Goal: Task Accomplishment & Management: Complete application form

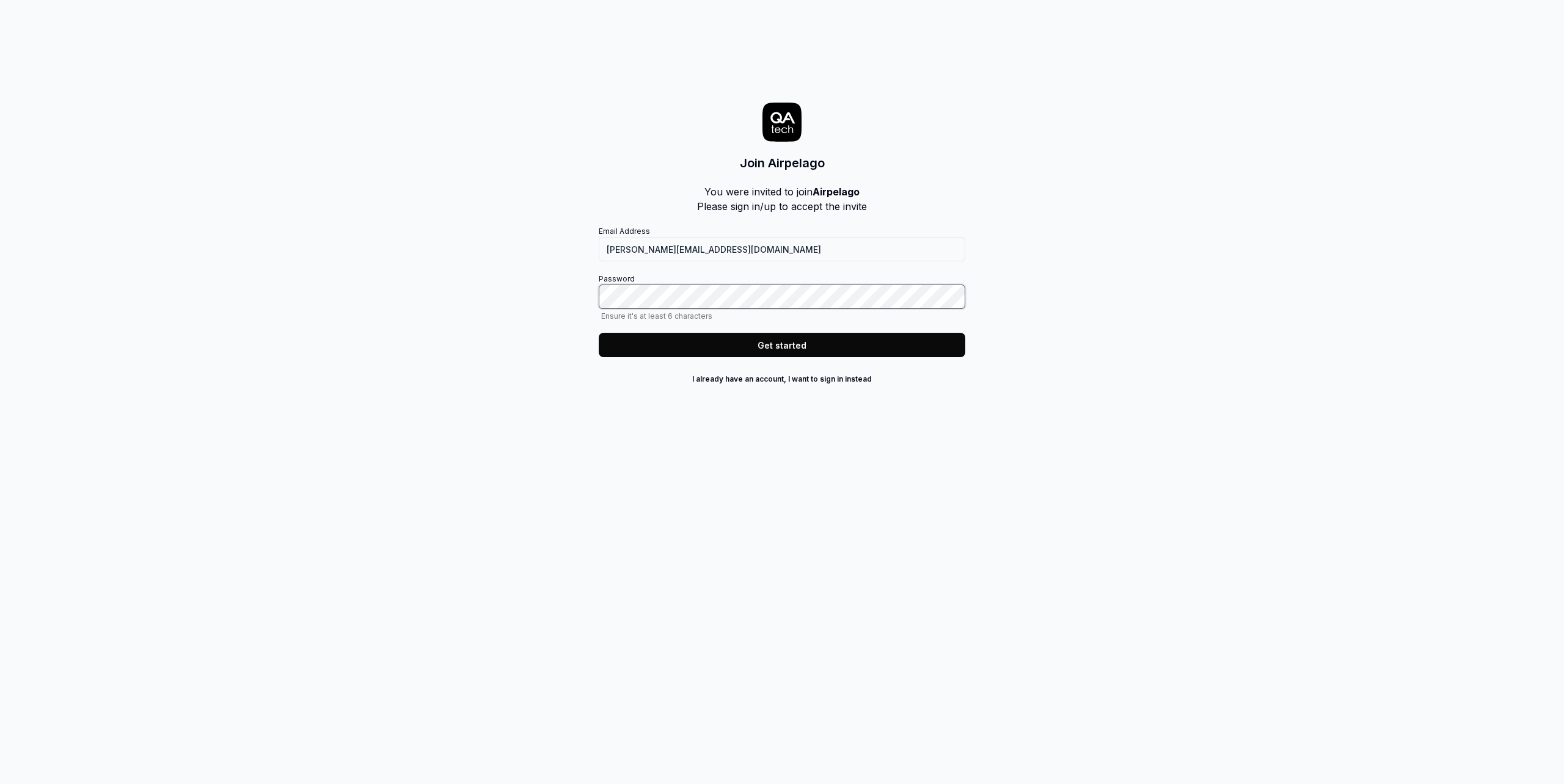
click at [0, 784] on com-1password-button at bounding box center [0, 784] width 0 height 0
click at [787, 352] on button "Get started" at bounding box center [782, 344] width 366 height 24
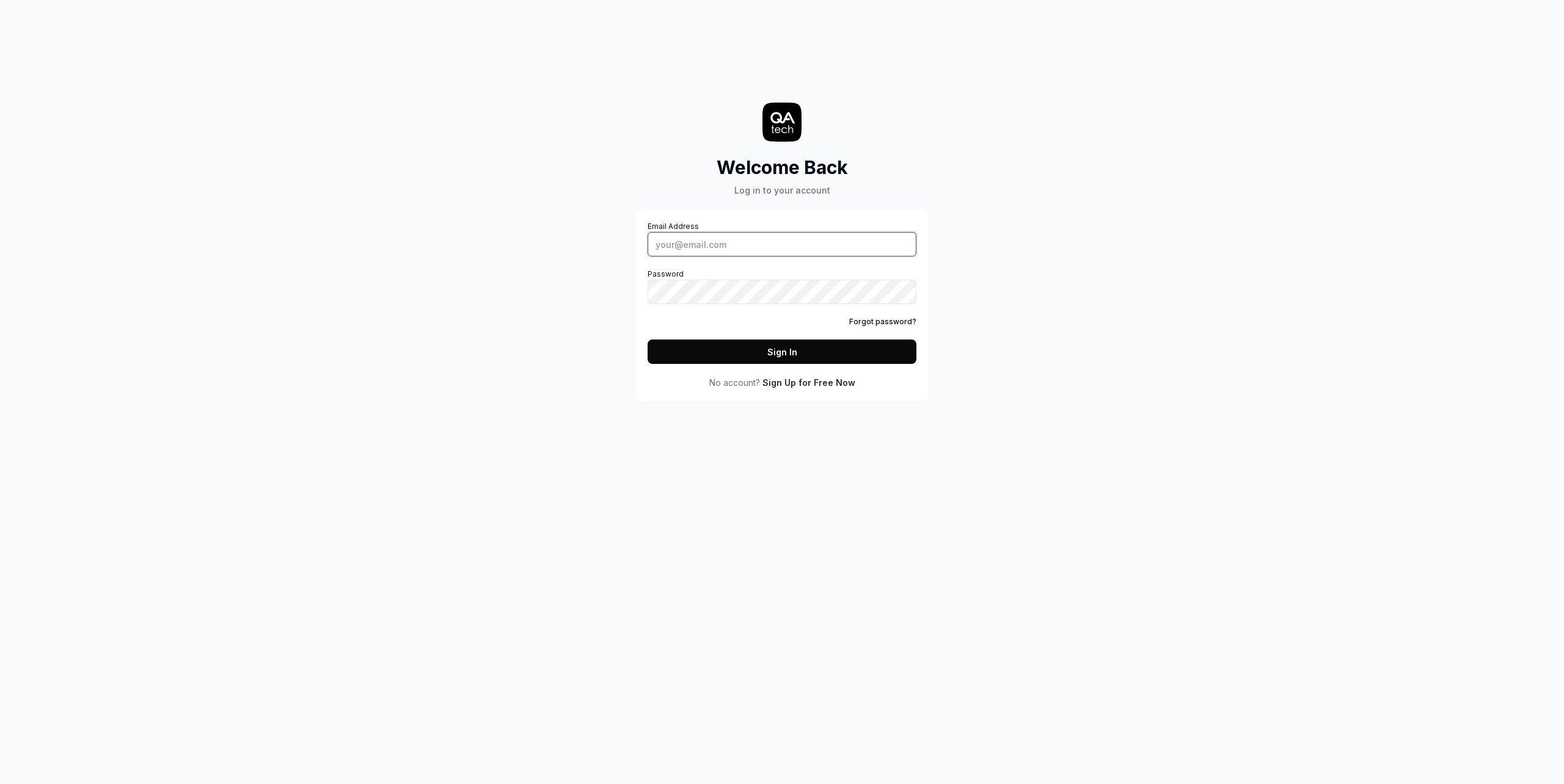
click at [708, 250] on input "Email Address" at bounding box center [782, 244] width 269 height 24
type input "[PERSON_NAME][EMAIL_ADDRESS][DOMAIN_NAME]"
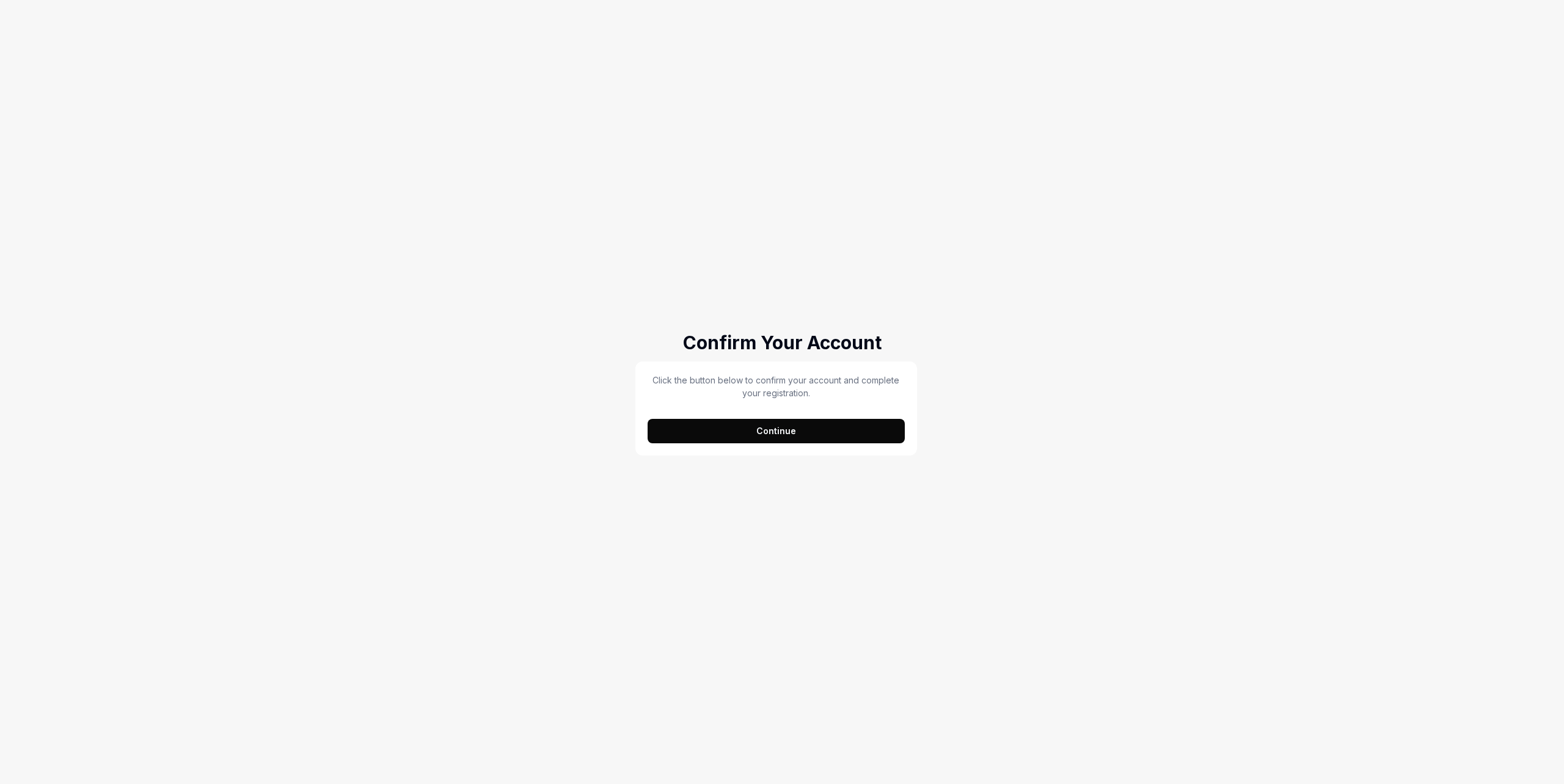
click at [832, 437] on button "Continue" at bounding box center [776, 431] width 257 height 24
